Goal: Task Accomplishment & Management: Manage account settings

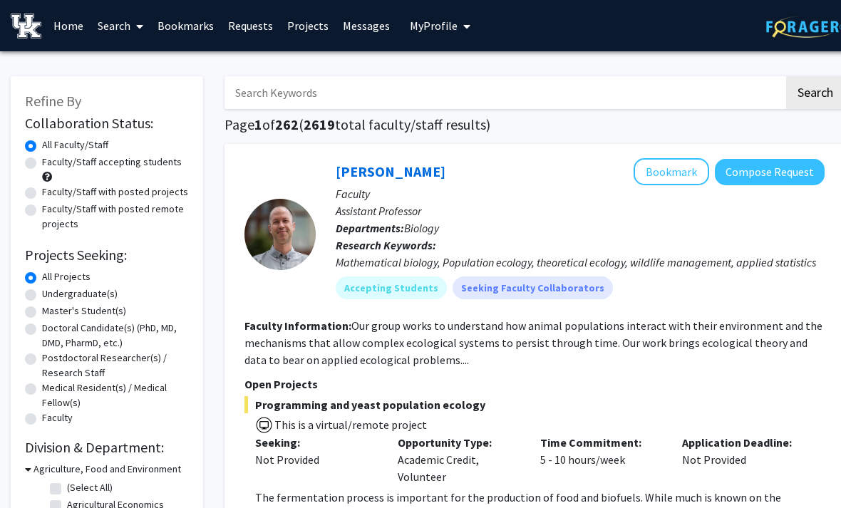
click at [185, 26] on link "Bookmarks" at bounding box center [185, 26] width 71 height 50
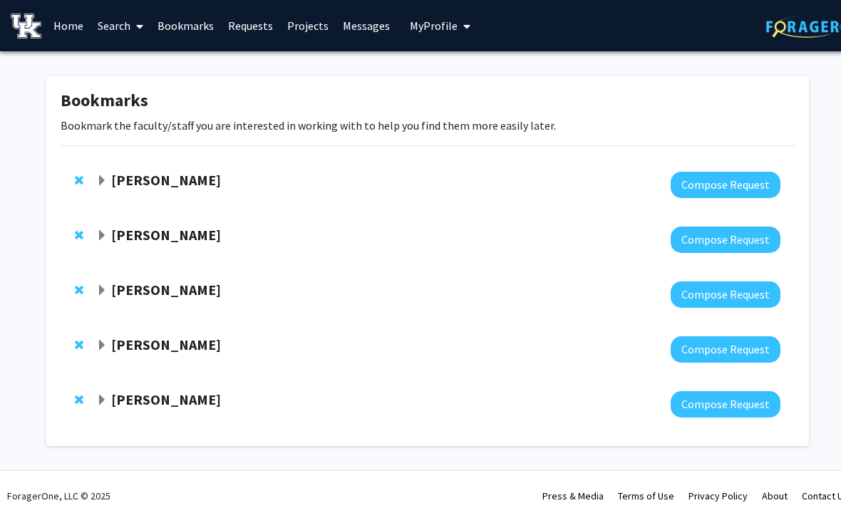
click at [105, 178] on span "Expand Corey Hawes Bookmark" at bounding box center [101, 180] width 11 height 11
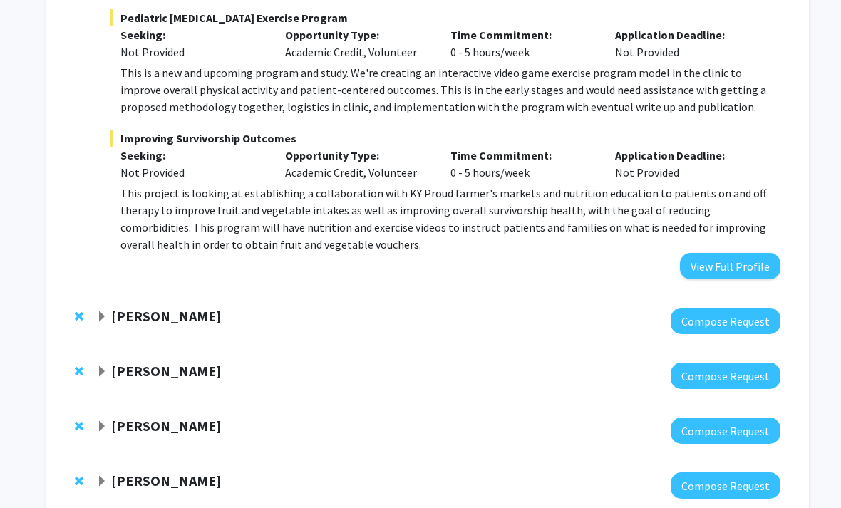
click at [99, 312] on span "Expand Kenneth Campbell Bookmark" at bounding box center [101, 317] width 11 height 11
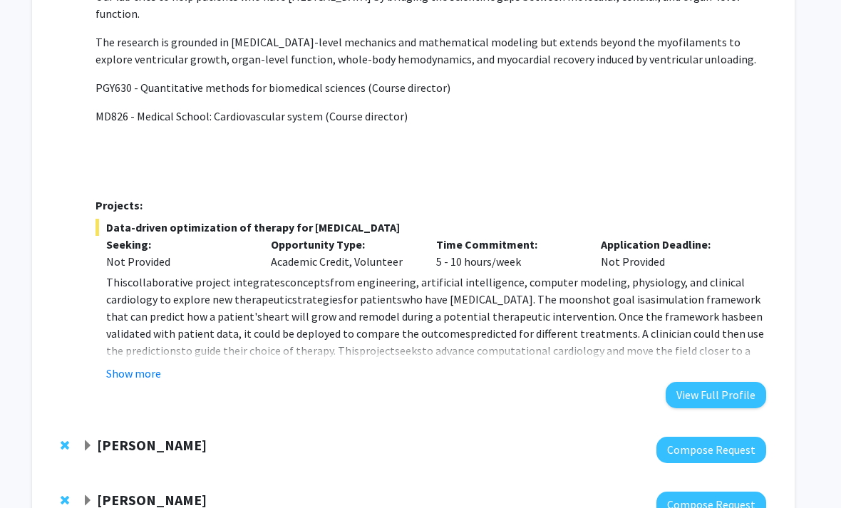
scroll to position [927, 14]
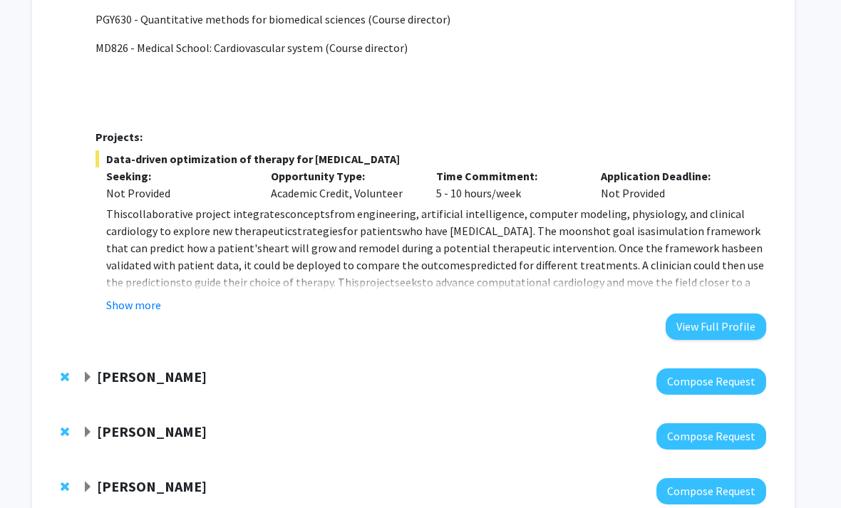
click at [93, 372] on span "Expand Thomas Kampourakis Bookmark" at bounding box center [87, 377] width 11 height 11
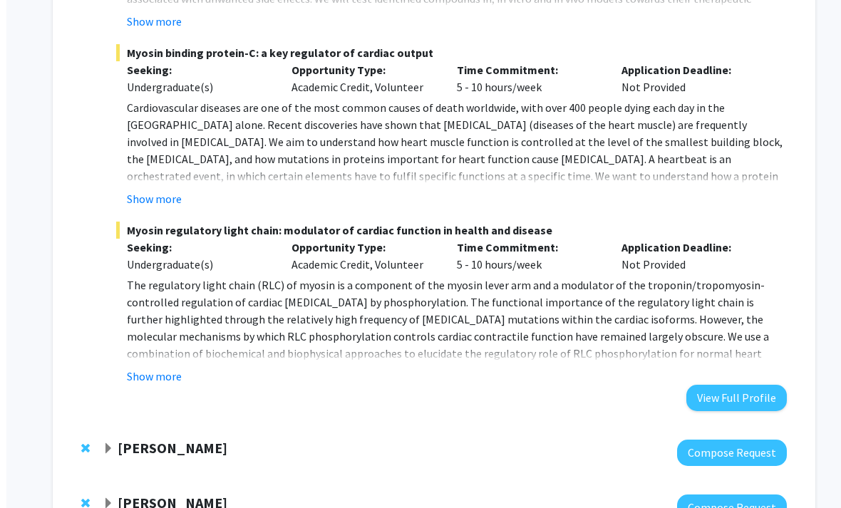
scroll to position [1615, 0]
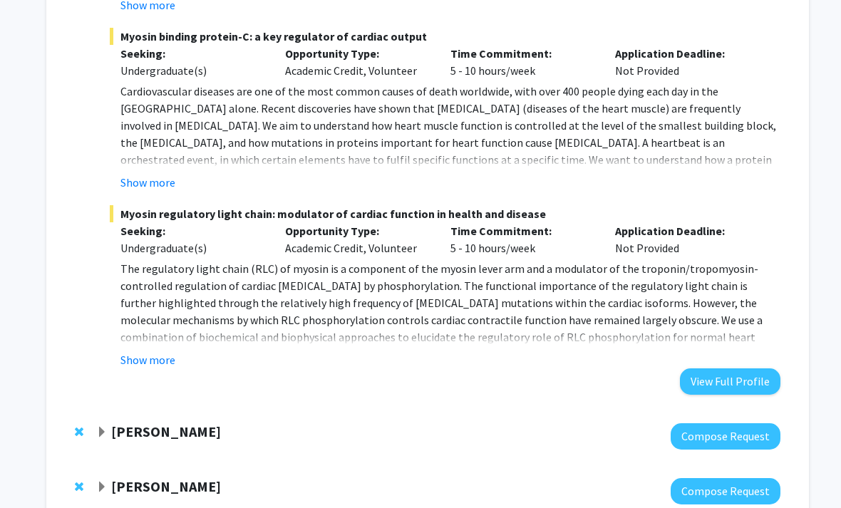
click at [101, 427] on span "Expand Samantha Zambuto Bookmark" at bounding box center [101, 432] width 11 height 11
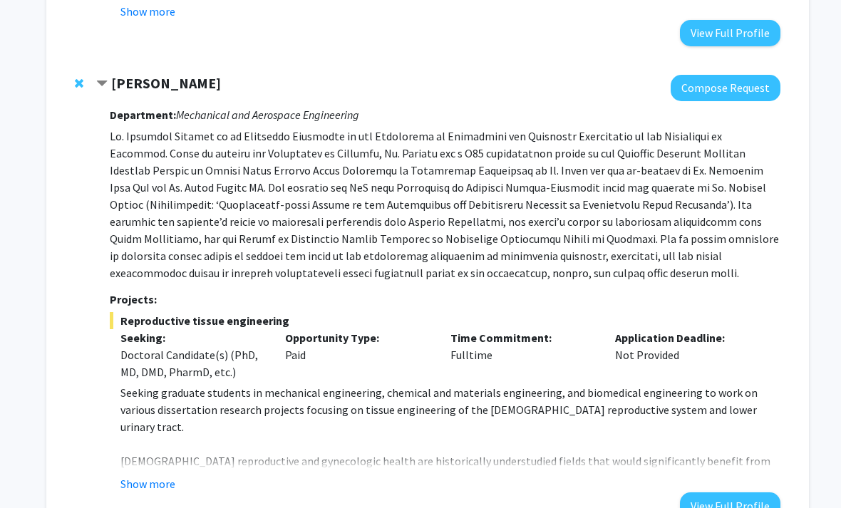
scroll to position [1962, 0]
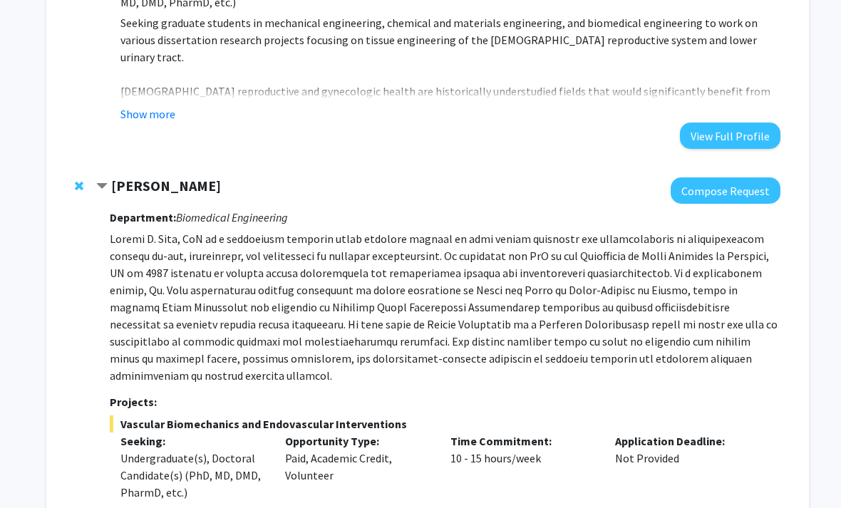
scroll to position [2450, 0]
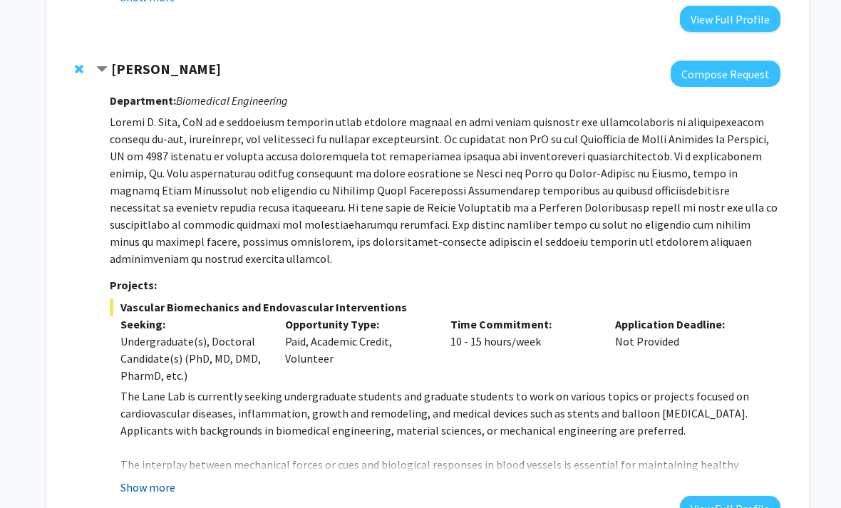
click at [159, 479] on button "Show more" at bounding box center [147, 487] width 55 height 17
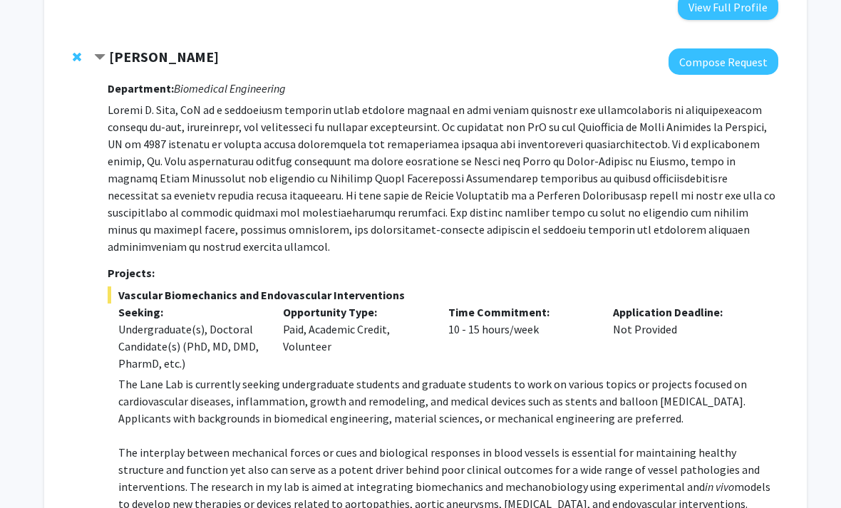
scroll to position [2456, 1]
